Goal: Navigation & Orientation: Find specific page/section

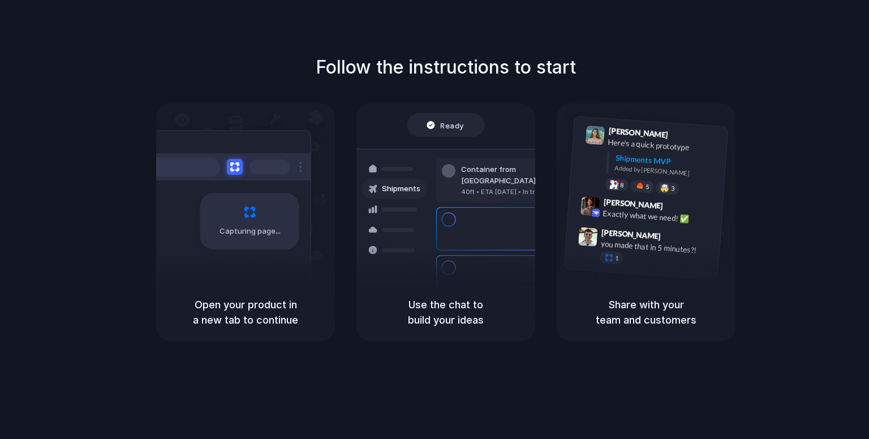
click at [236, 235] on span "Capturing page" at bounding box center [250, 231] width 63 height 11
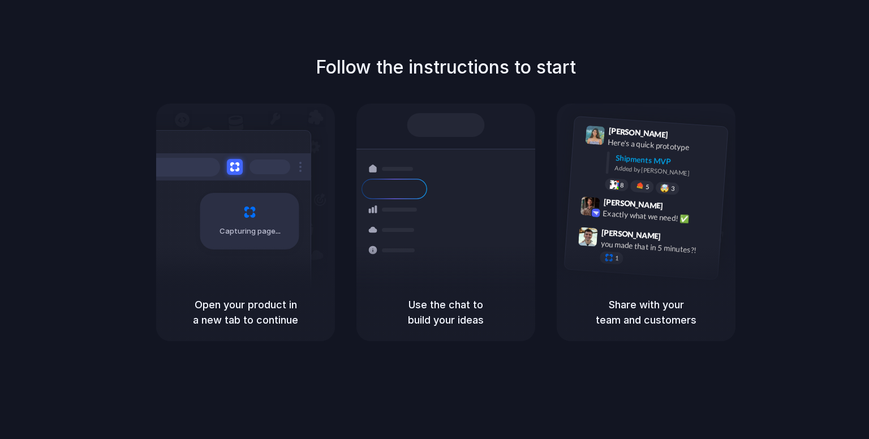
click at [491, 279] on div "8 pallets • Warehouse B • Packed" at bounding box center [513, 284] width 105 height 10
click at [479, 279] on div "8 pallets • Warehouse B • Packed" at bounding box center [513, 284] width 105 height 10
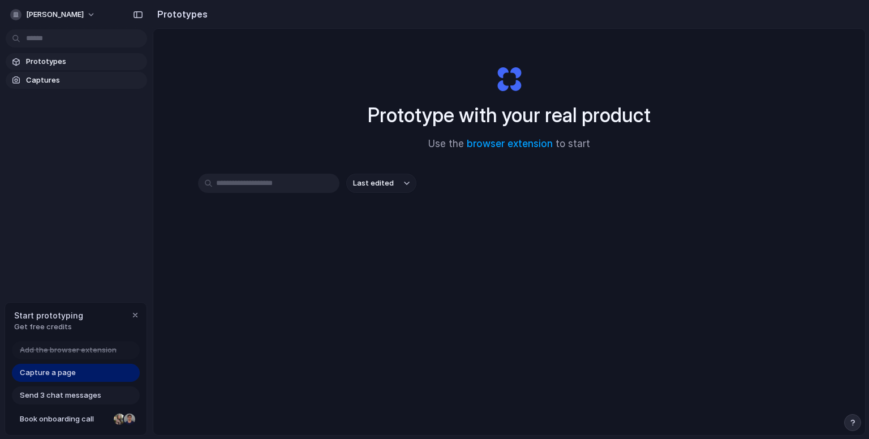
click at [98, 87] on link "Captures" at bounding box center [76, 80] width 141 height 17
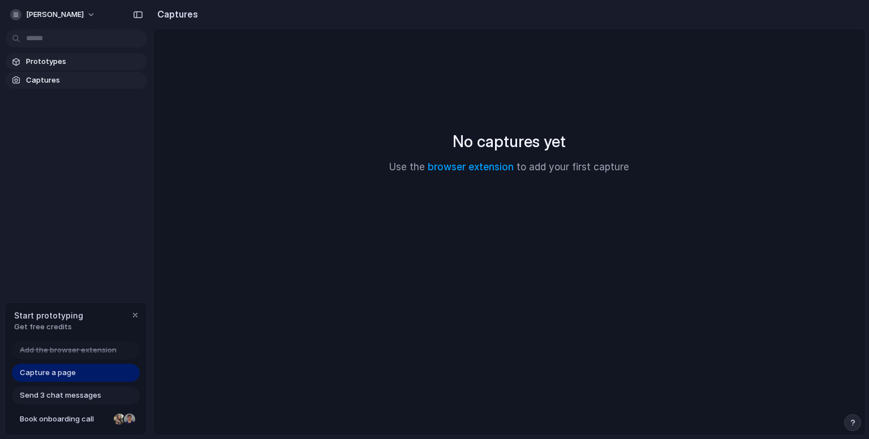
click at [96, 62] on span "Prototypes" at bounding box center [84, 61] width 117 height 11
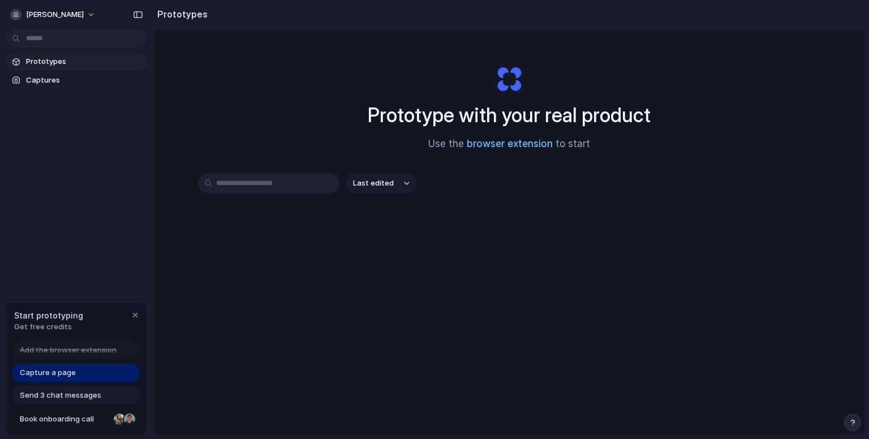
click at [527, 141] on link "browser extension" at bounding box center [510, 143] width 86 height 11
